Goal: Find specific fact: Find specific fact

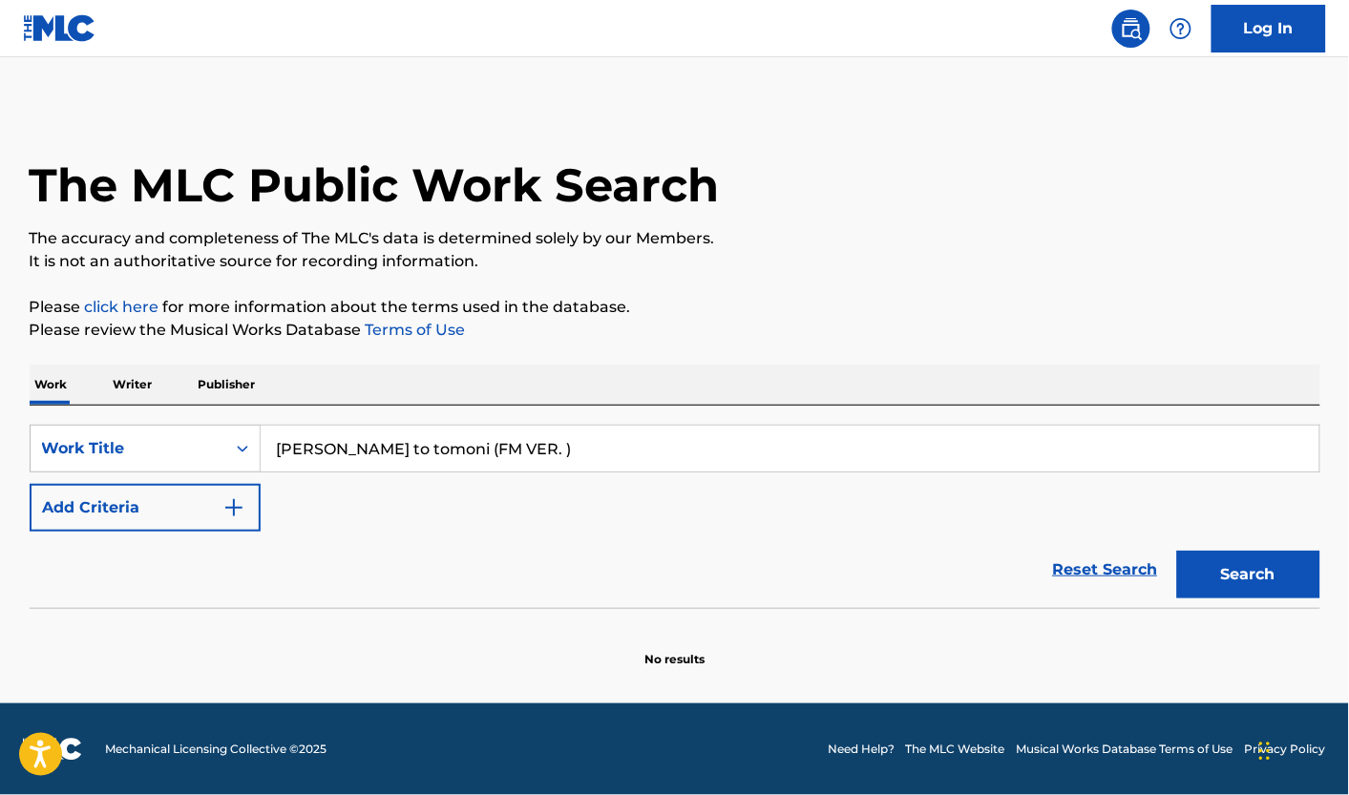
drag, startPoint x: 492, startPoint y: 456, endPoint x: 694, endPoint y: 454, distance: 202.4
click at [673, 468] on input "[PERSON_NAME] to tomoni (FM VER. )" at bounding box center [790, 449] width 1059 height 46
type input "[PERSON_NAME] to [PERSON_NAME]"
click at [1177, 551] on button "Search" at bounding box center [1248, 575] width 143 height 48
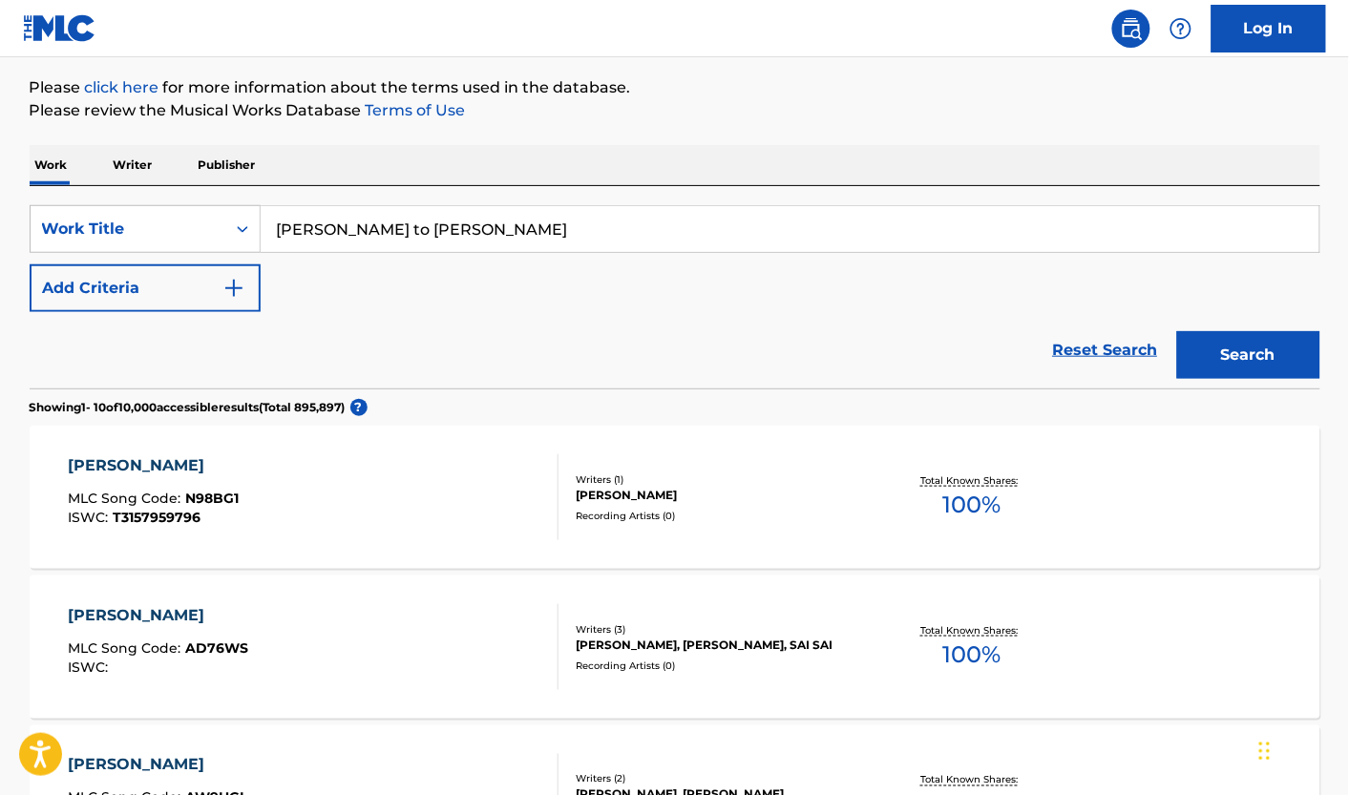
scroll to position [226, 0]
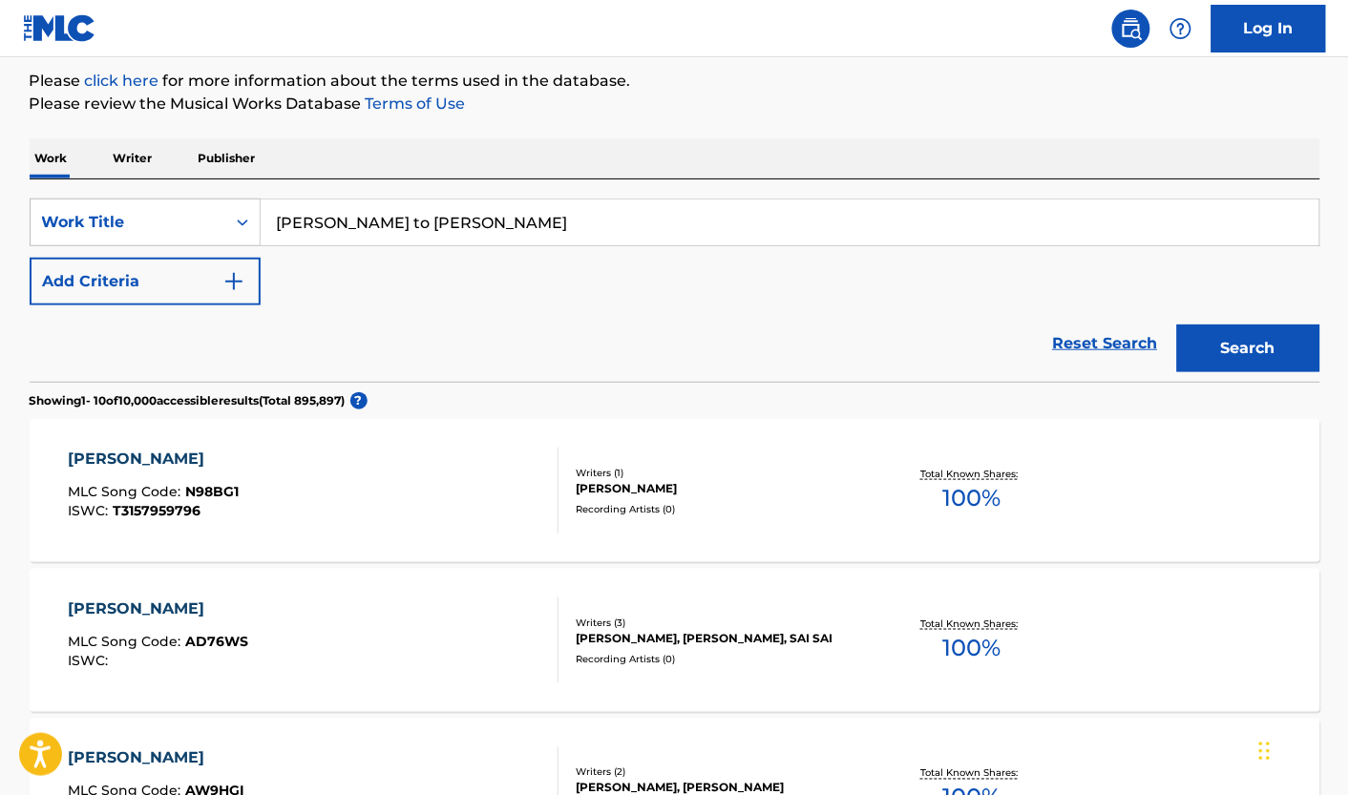
click at [370, 495] on div "[PERSON_NAME] MLC Song Code : N98BG1 ISWC : T3157959796" at bounding box center [313, 491] width 491 height 86
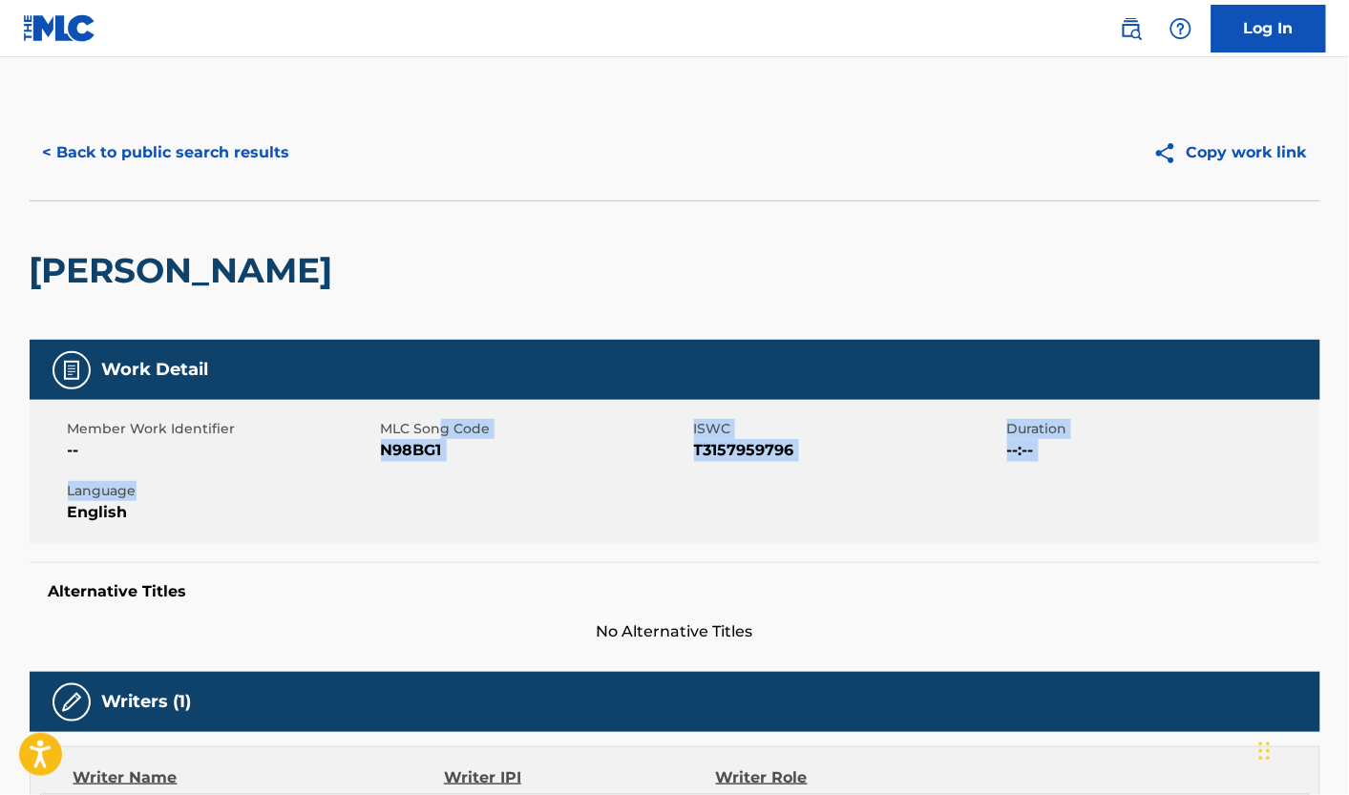
drag, startPoint x: 370, startPoint y: 495, endPoint x: 439, endPoint y: 406, distance: 112.3
click at [439, 406] on div "Member Work Identifier -- MLC Song Code N98BG1 ISWC T3157959796 Duration --:-- …" at bounding box center [675, 471] width 1291 height 143
click at [520, 445] on span "N98BG1" at bounding box center [535, 450] width 308 height 23
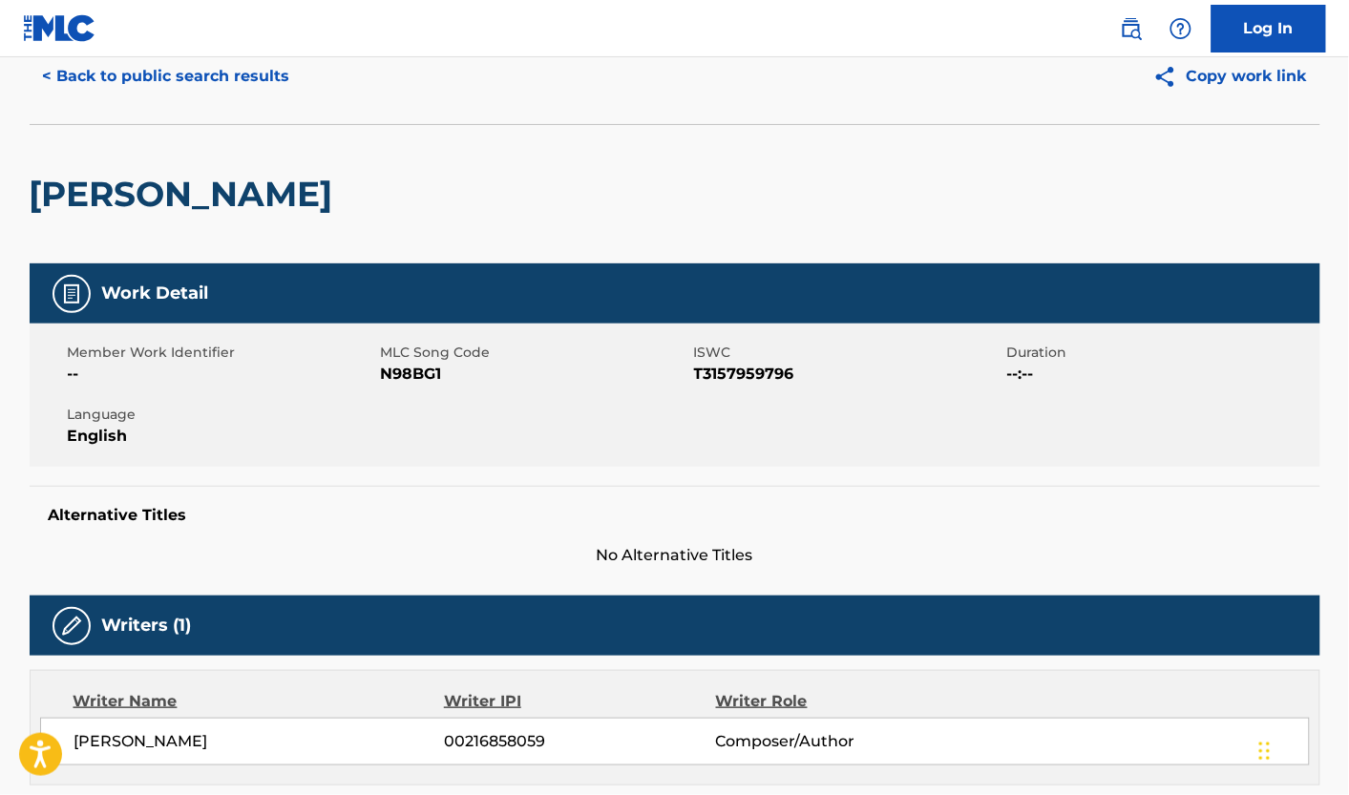
scroll to position [74, 0]
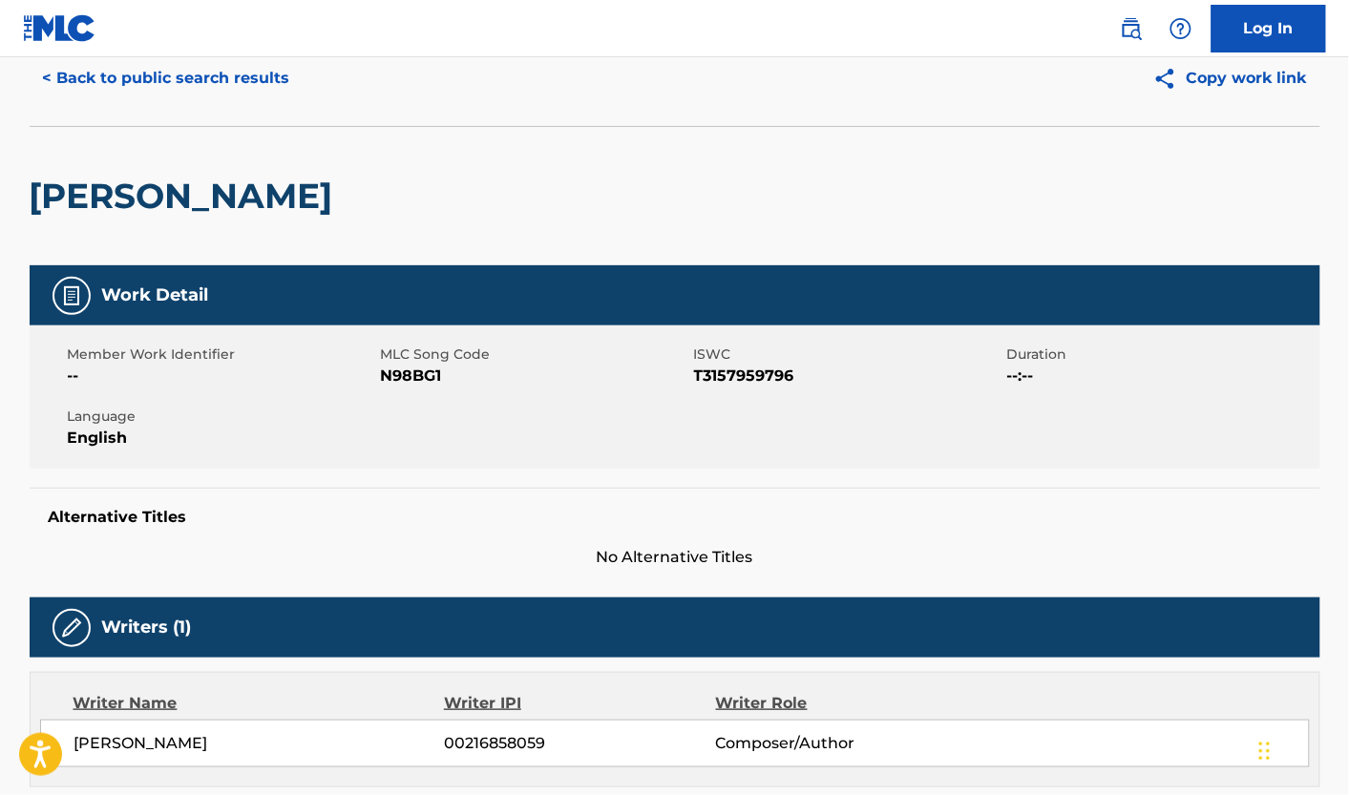
click at [455, 392] on div "Member Work Identifier -- MLC Song Code N98BG1 ISWC T3157959796 Duration --:-- …" at bounding box center [675, 397] width 1291 height 143
click at [420, 383] on span "N98BG1" at bounding box center [535, 376] width 308 height 23
copy span "N98BG1"
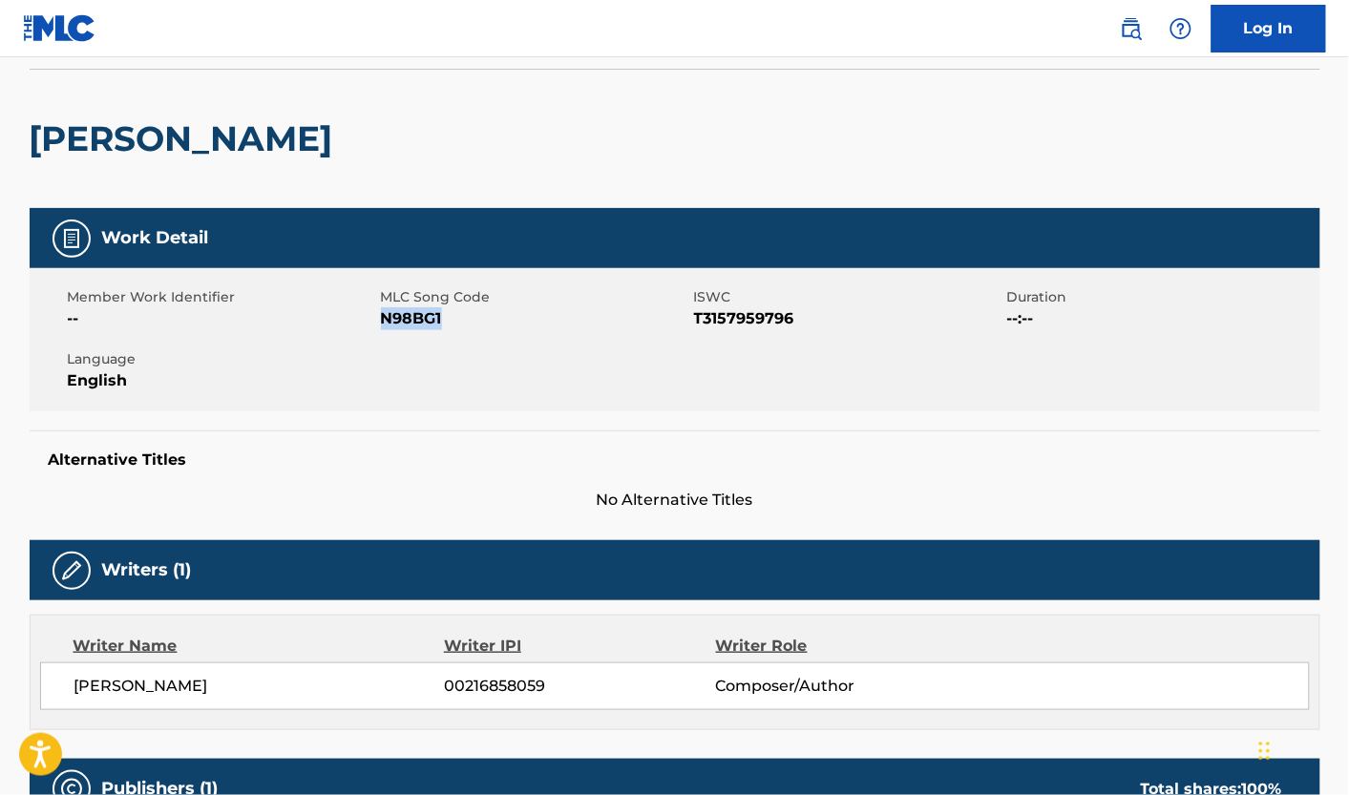
scroll to position [131, 0]
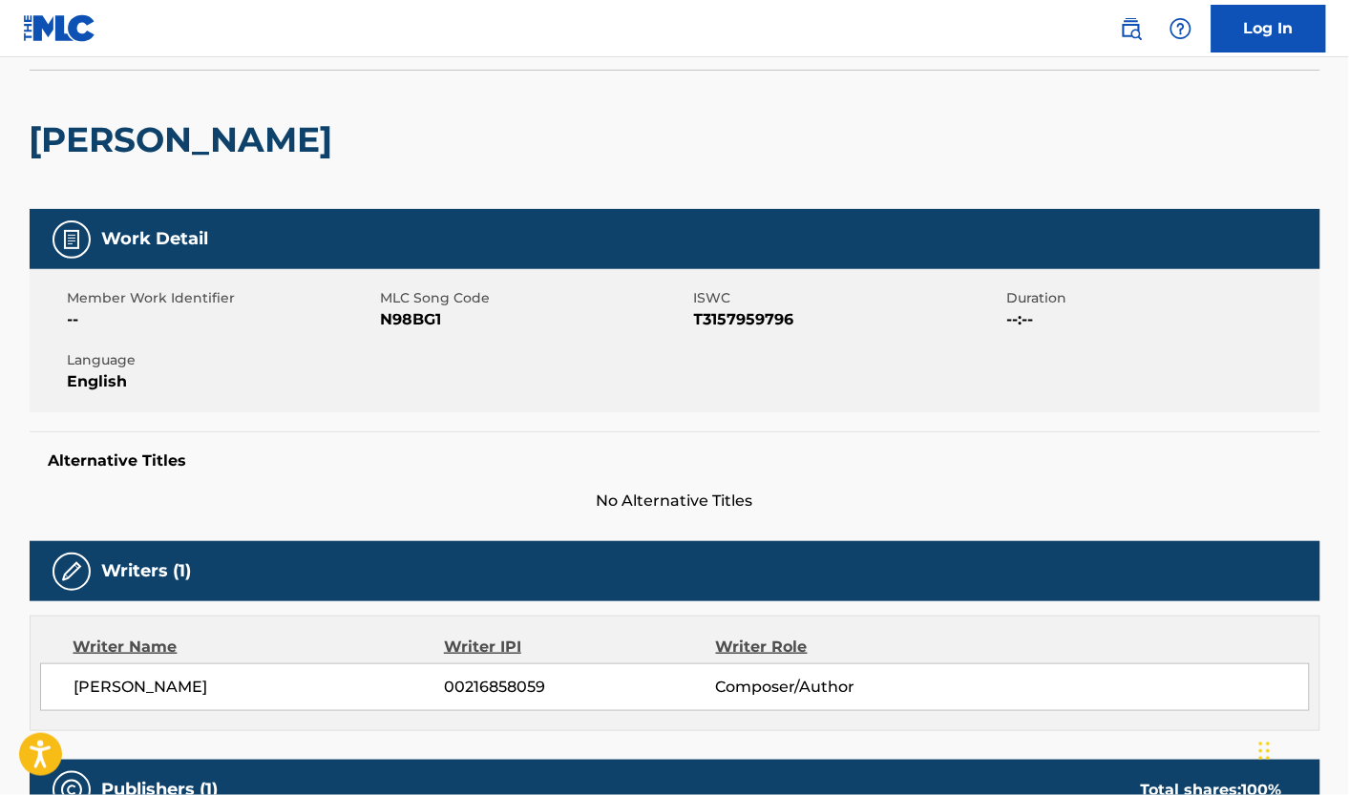
click at [343, 148] on h2 "[PERSON_NAME]" at bounding box center [186, 139] width 313 height 43
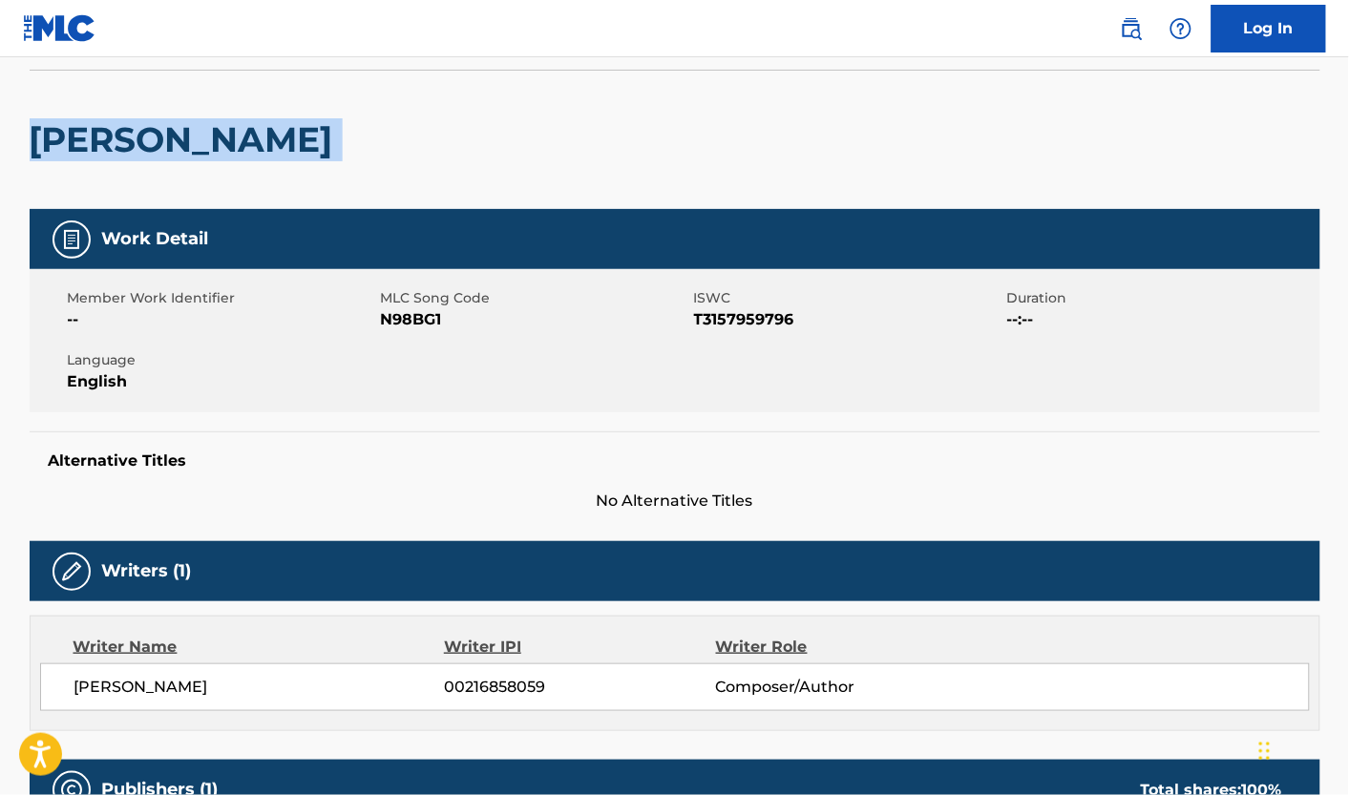
click at [343, 148] on h2 "[PERSON_NAME]" at bounding box center [186, 139] width 313 height 43
copy div "[PERSON_NAME]"
